Goal: Task Accomplishment & Management: Use online tool/utility

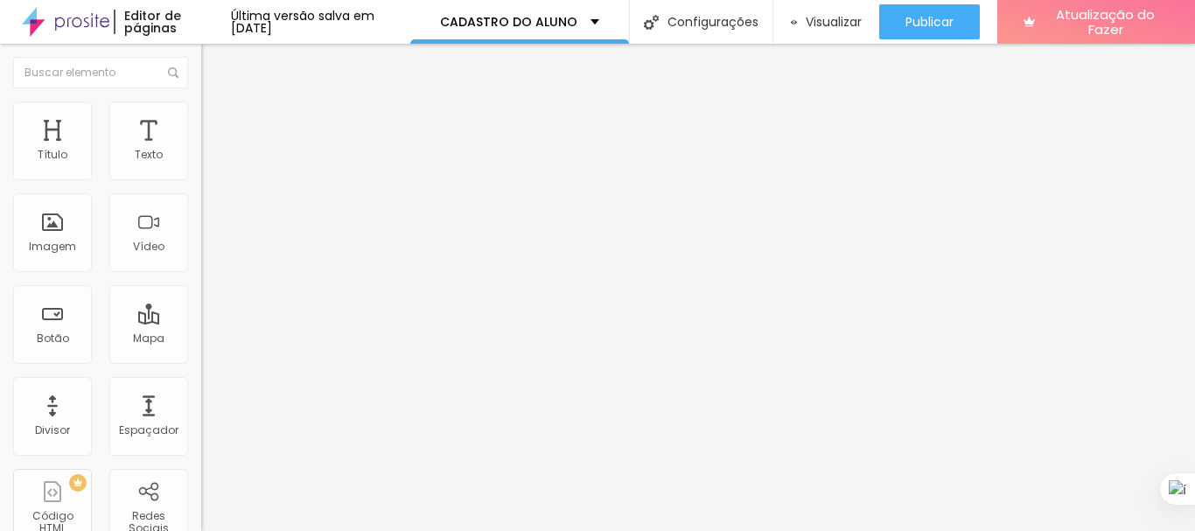
click at [217, 117] on font "Avançado" at bounding box center [246, 113] width 58 height 15
click at [217, 103] on font "Estilo" at bounding box center [230, 95] width 27 height 15
click at [201, 163] on div "Título 2 H2" at bounding box center [301, 155] width 201 height 16
click at [201, 181] on font "Título 3" at bounding box center [226, 171] width 51 height 20
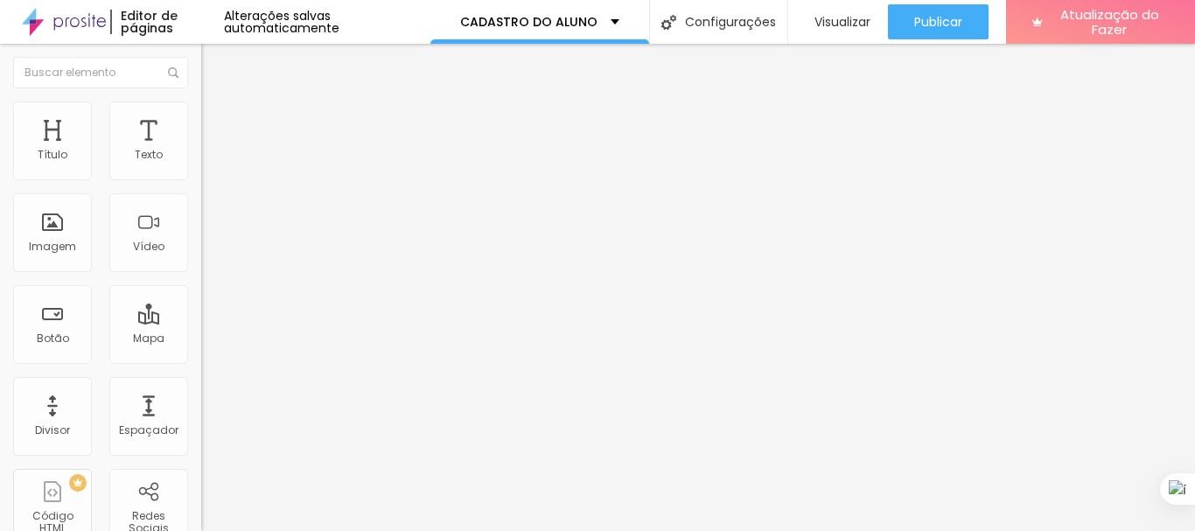
click at [201, 262] on button "button" at bounding box center [213, 253] width 24 height 18
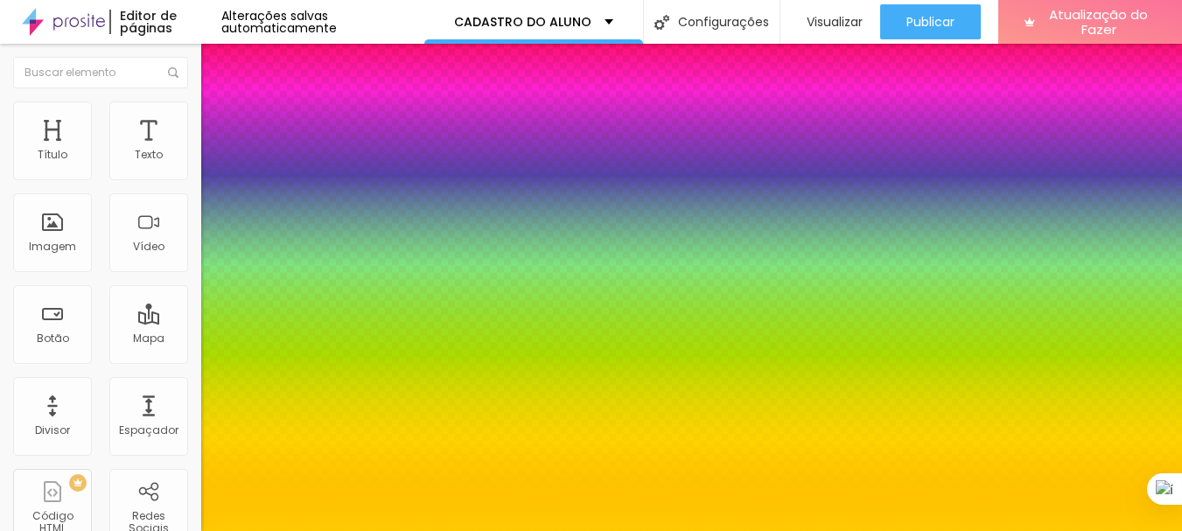
type input "1"
type input "54"
type input "1"
type input "48"
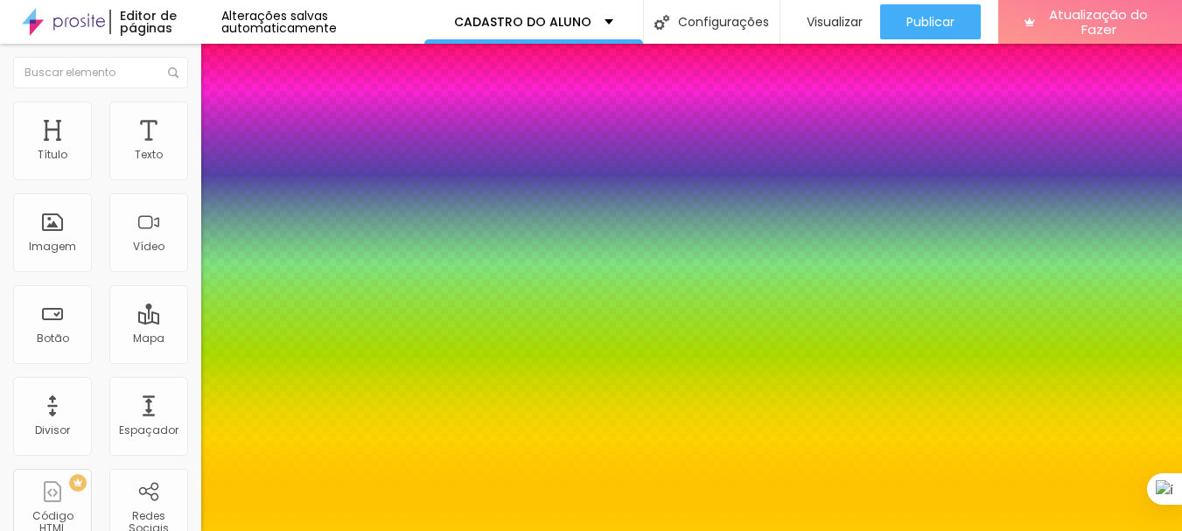
type input "48"
type input "1"
type input "47"
type input "1"
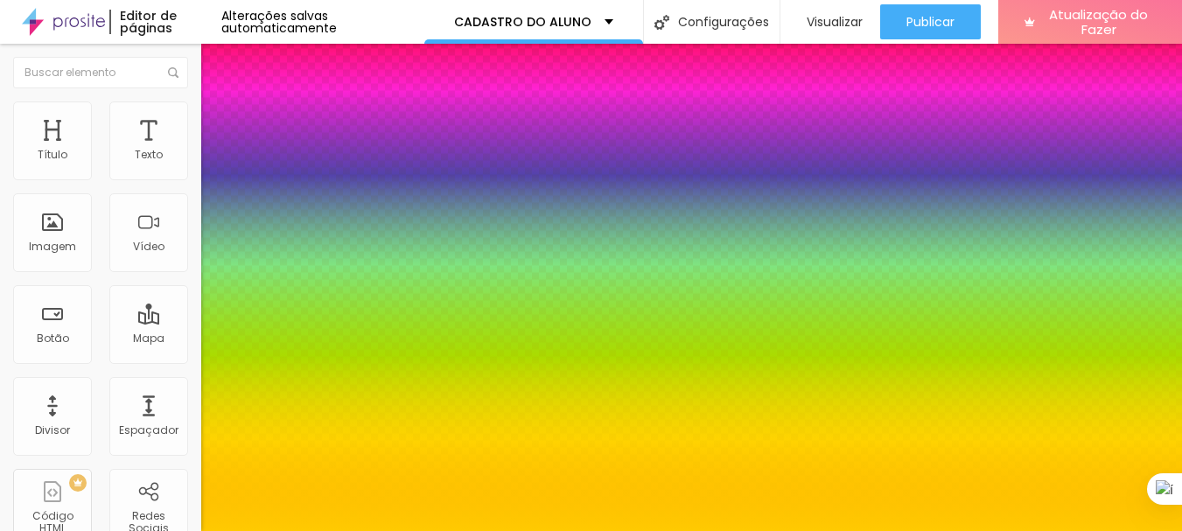
type input "45"
type input "1"
type input "44"
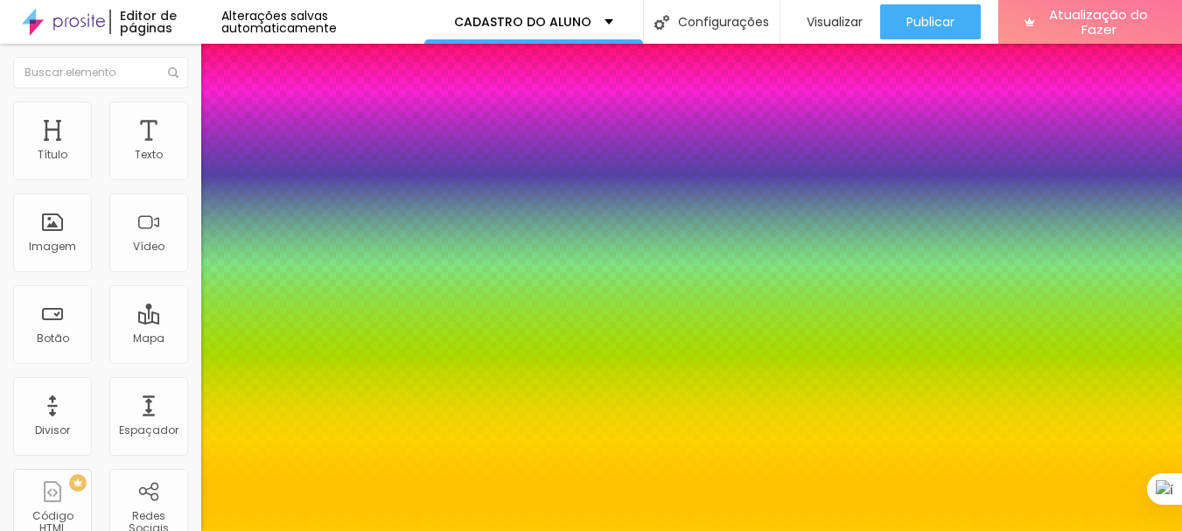
type input "1"
type input "41"
type input "1"
type input "40"
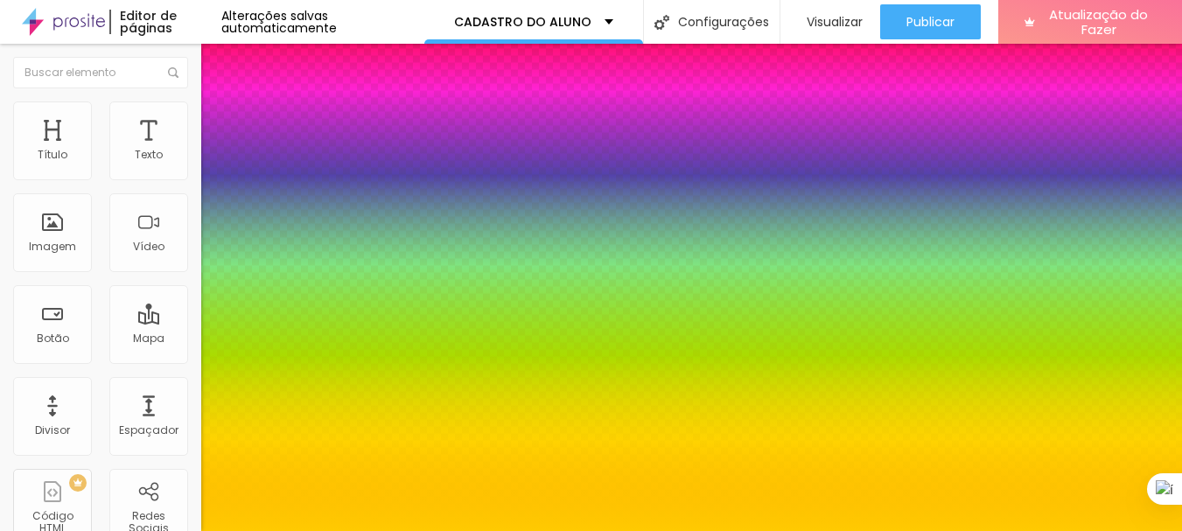
type input "40"
type input "1"
type input "30"
type input "1"
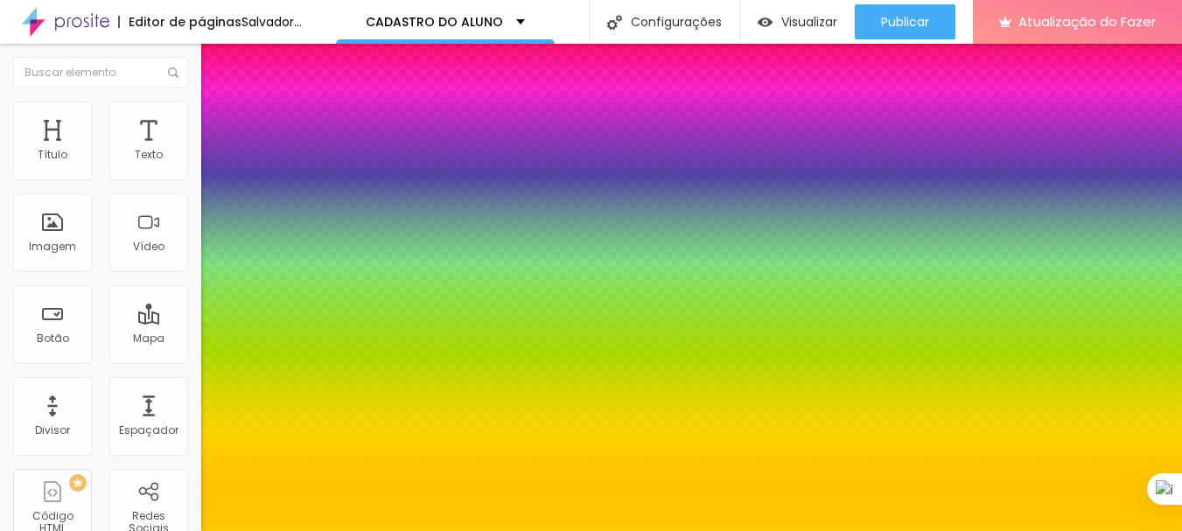
type input "31"
type input "1"
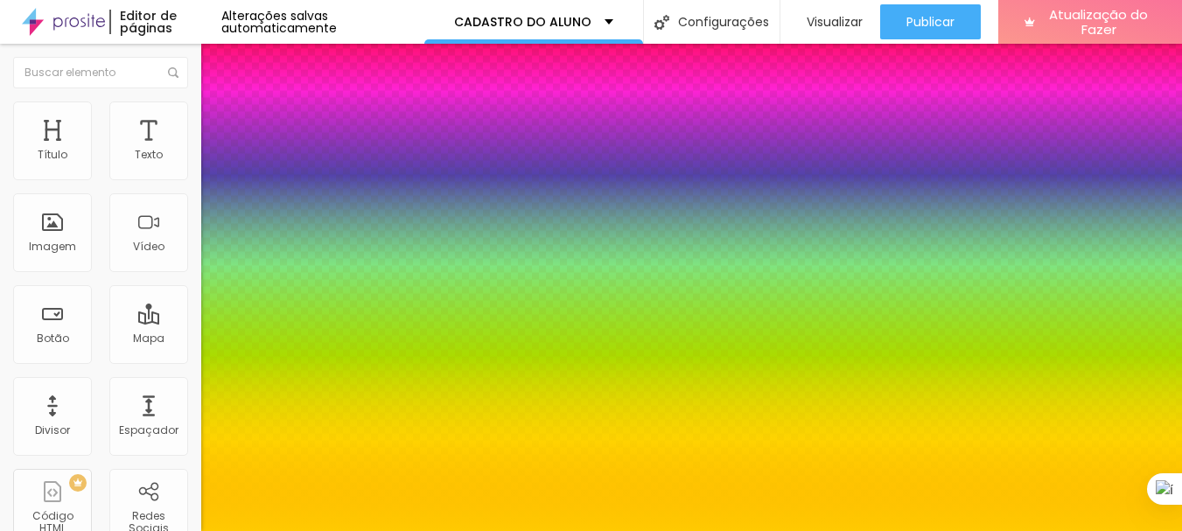
type input "32"
type input "1"
type input "33"
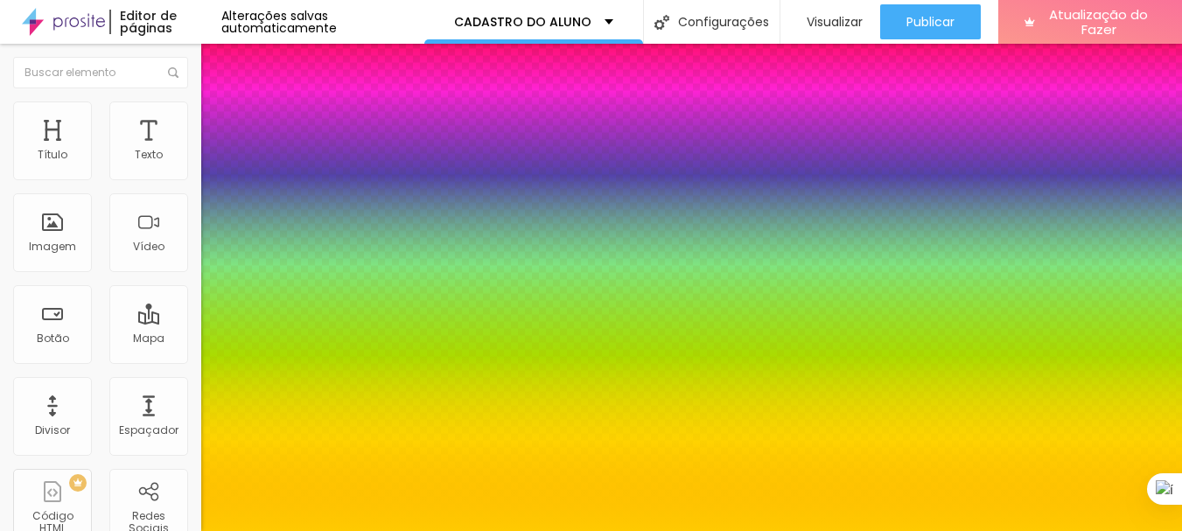
type input "1"
type input "34"
type input "1"
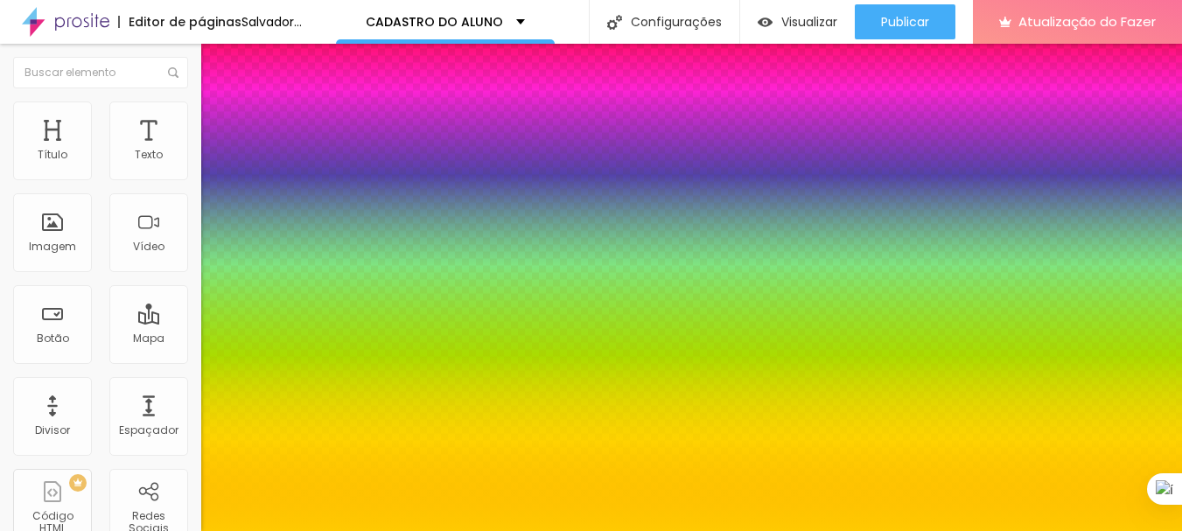
drag, startPoint x: 288, startPoint y: 494, endPoint x: 261, endPoint y: 506, distance: 29.4
type input "34"
type input "1"
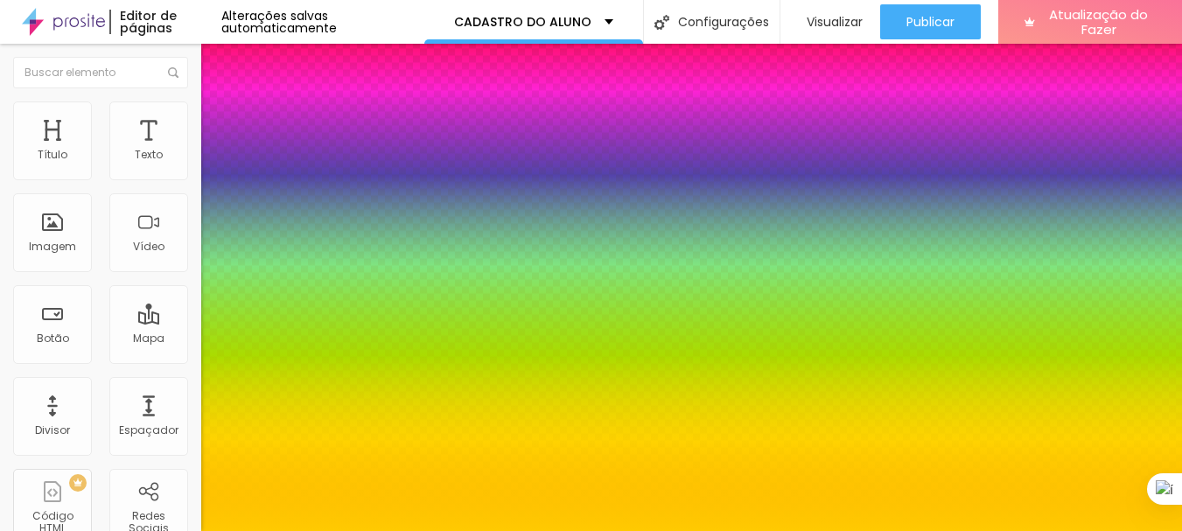
click at [584, 530] on div at bounding box center [591, 531] width 1182 height 0
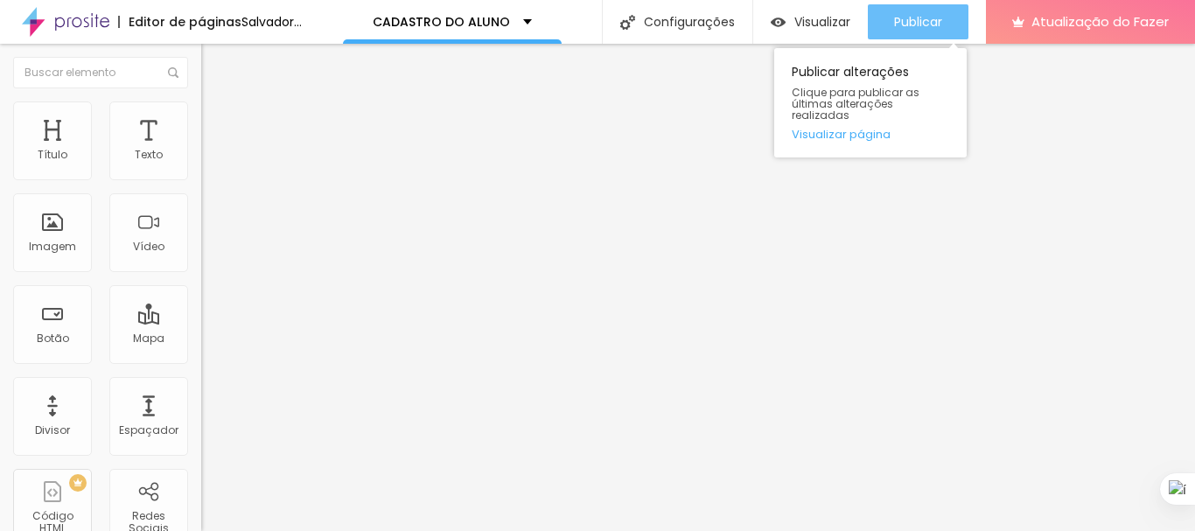
click at [942, 24] on font "Publicar" at bounding box center [918, 21] width 48 height 17
